Goal: Download file/media

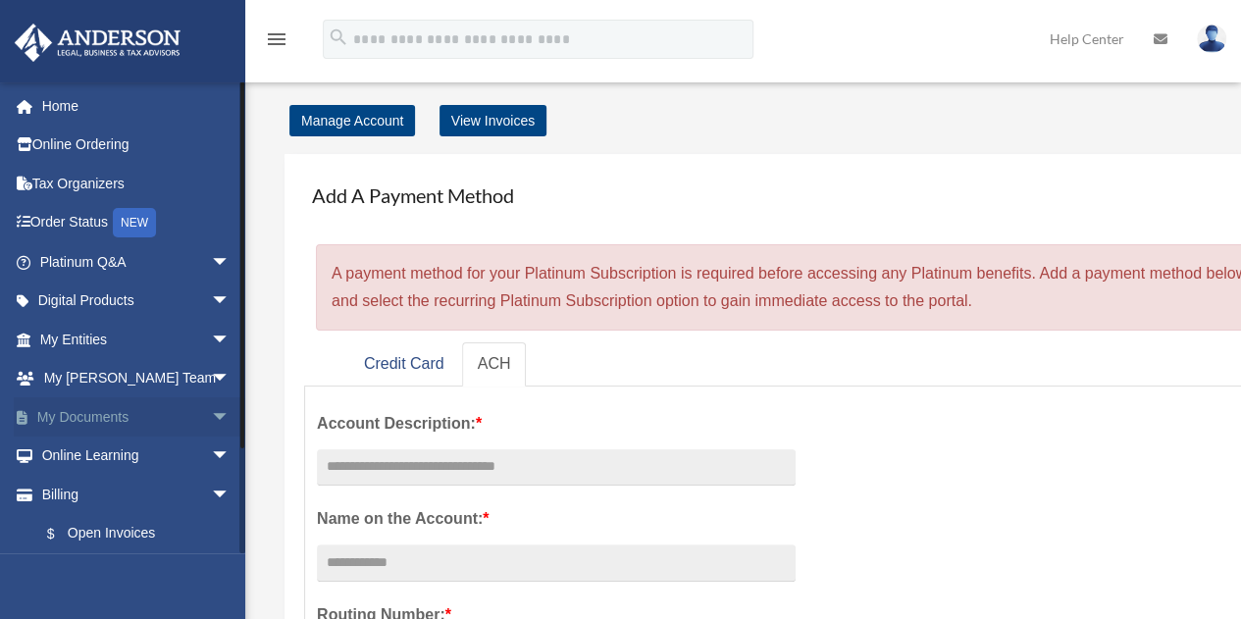
click at [133, 412] on link "My Documents arrow_drop_down" at bounding box center [137, 416] width 246 height 39
click at [211, 414] on span "arrow_drop_down" at bounding box center [230, 417] width 39 height 40
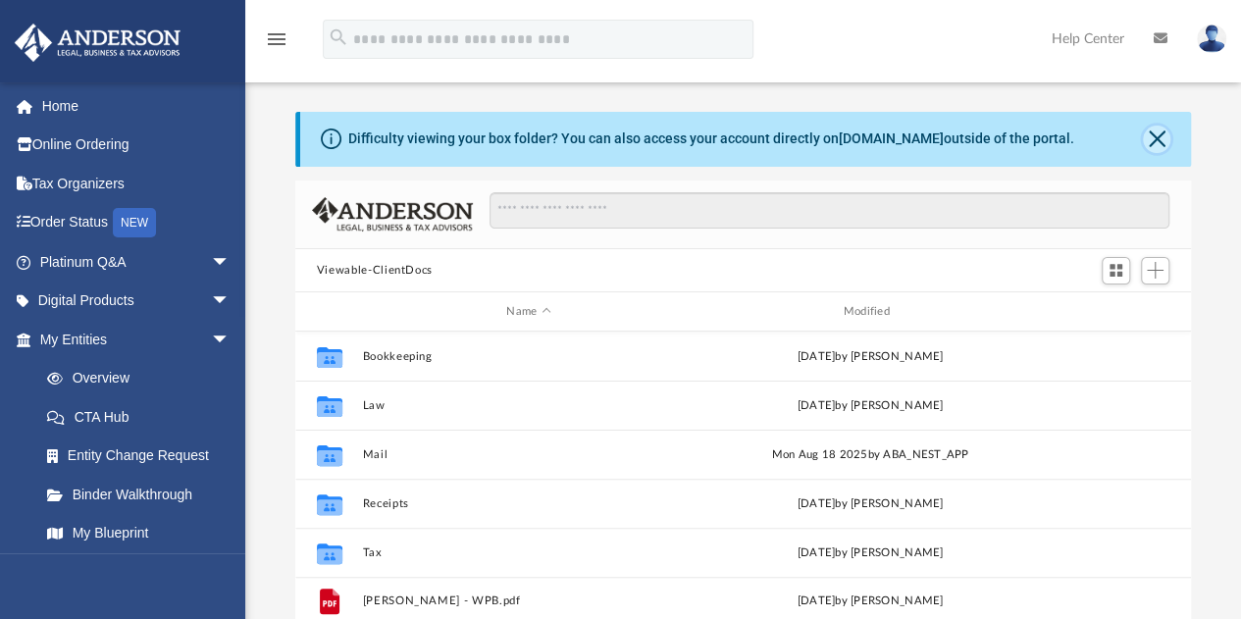
scroll to position [431, 881]
click at [1143, 134] on button "Close" at bounding box center [1156, 139] width 27 height 27
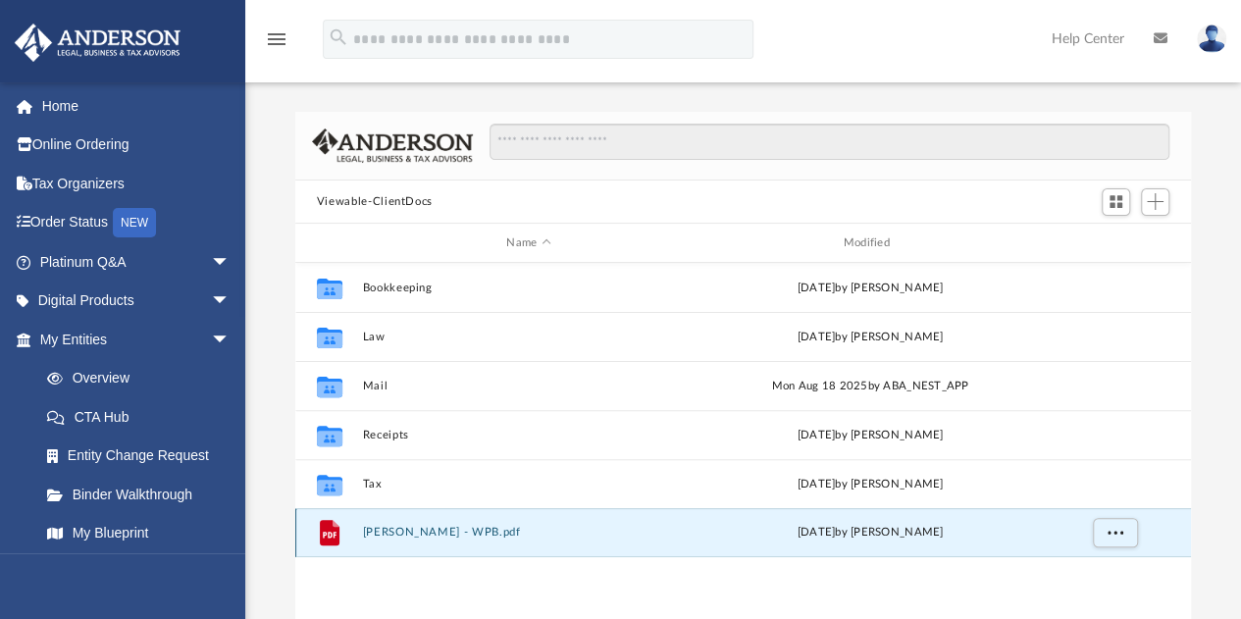
click at [398, 533] on button "[PERSON_NAME] - WPB.pdf" at bounding box center [528, 533] width 333 height 13
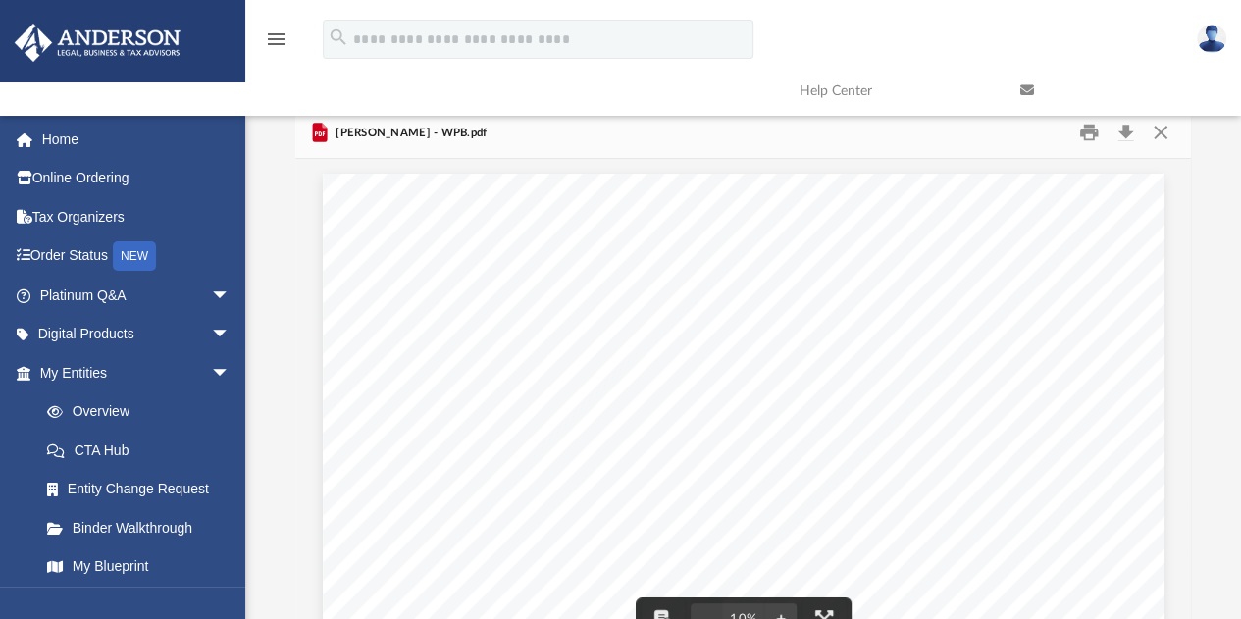
scroll to position [3, 0]
